Goal: Navigation & Orientation: Find specific page/section

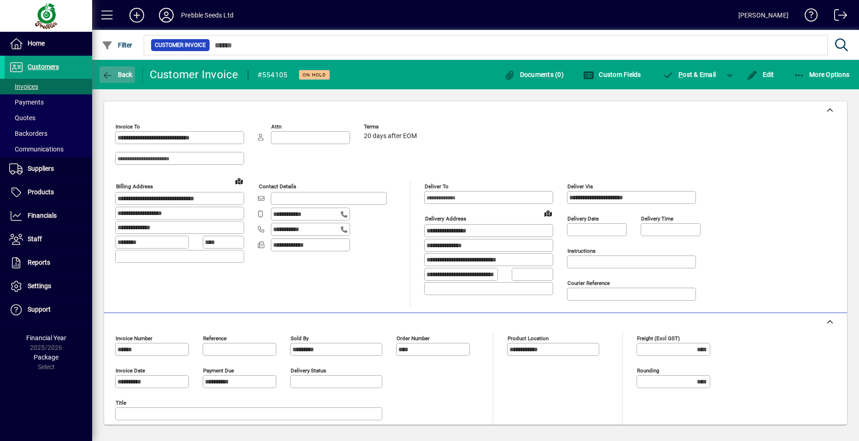
click at [126, 71] on span "Back" at bounding box center [117, 74] width 31 height 7
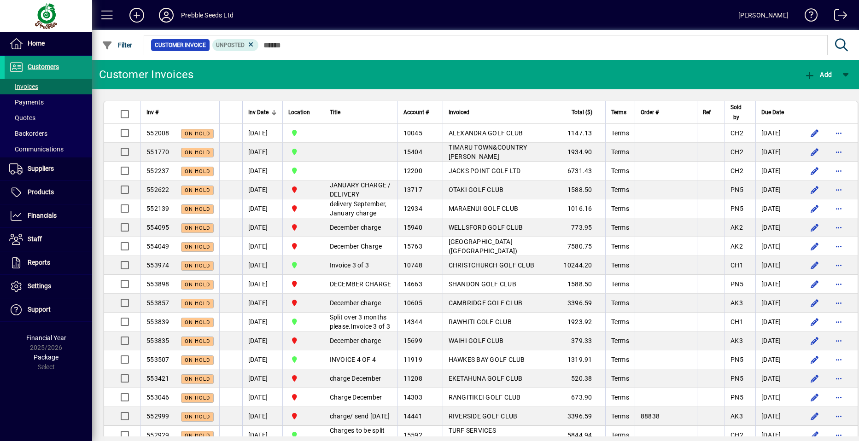
click at [41, 67] on span "Customers" at bounding box center [43, 66] width 31 height 7
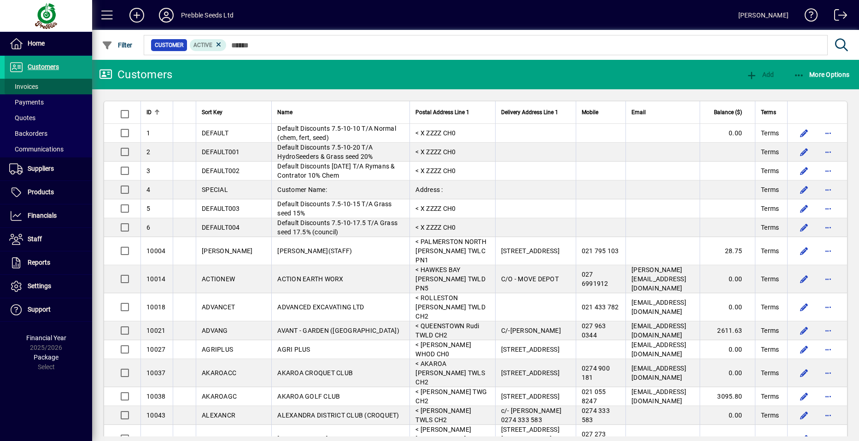
click at [43, 83] on span at bounding box center [48, 87] width 87 height 22
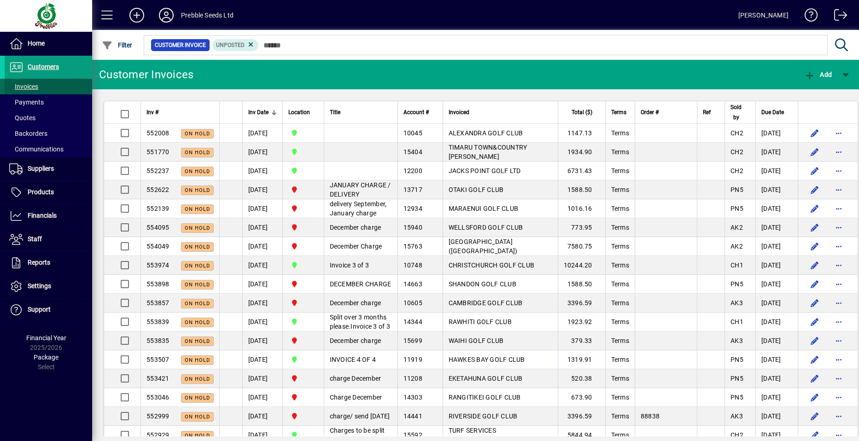
click at [47, 87] on span at bounding box center [48, 87] width 87 height 22
click at [154, 112] on span "Inv #" at bounding box center [152, 112] width 12 height 10
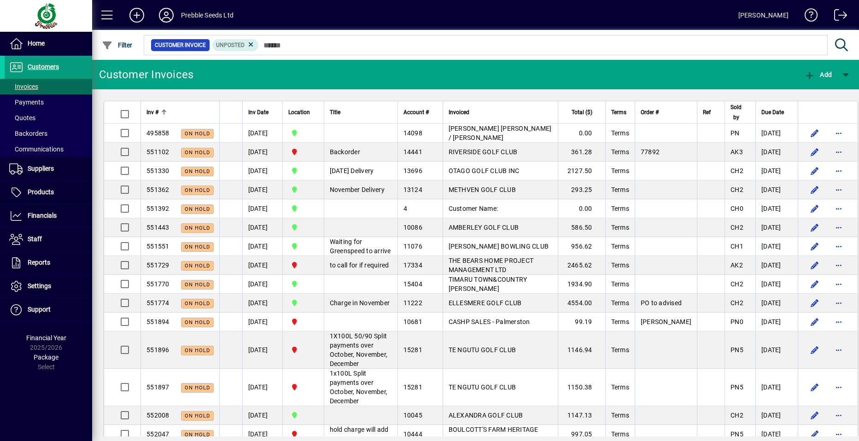
click at [154, 112] on span "Inv #" at bounding box center [152, 112] width 12 height 10
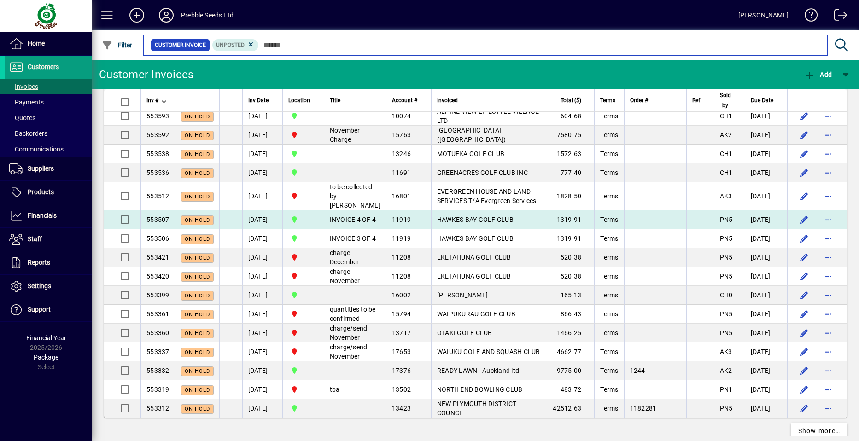
scroll to position [1705, 0]
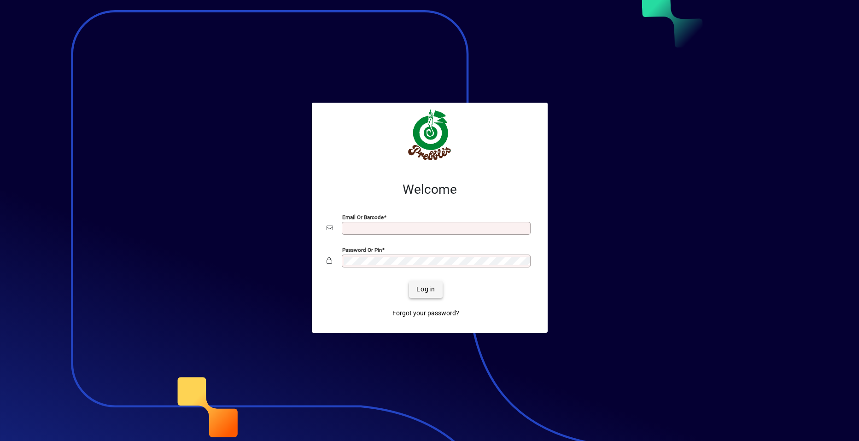
type input "**********"
click at [415, 294] on span "submit" at bounding box center [426, 290] width 34 height 22
